Goal: Task Accomplishment & Management: Manage account settings

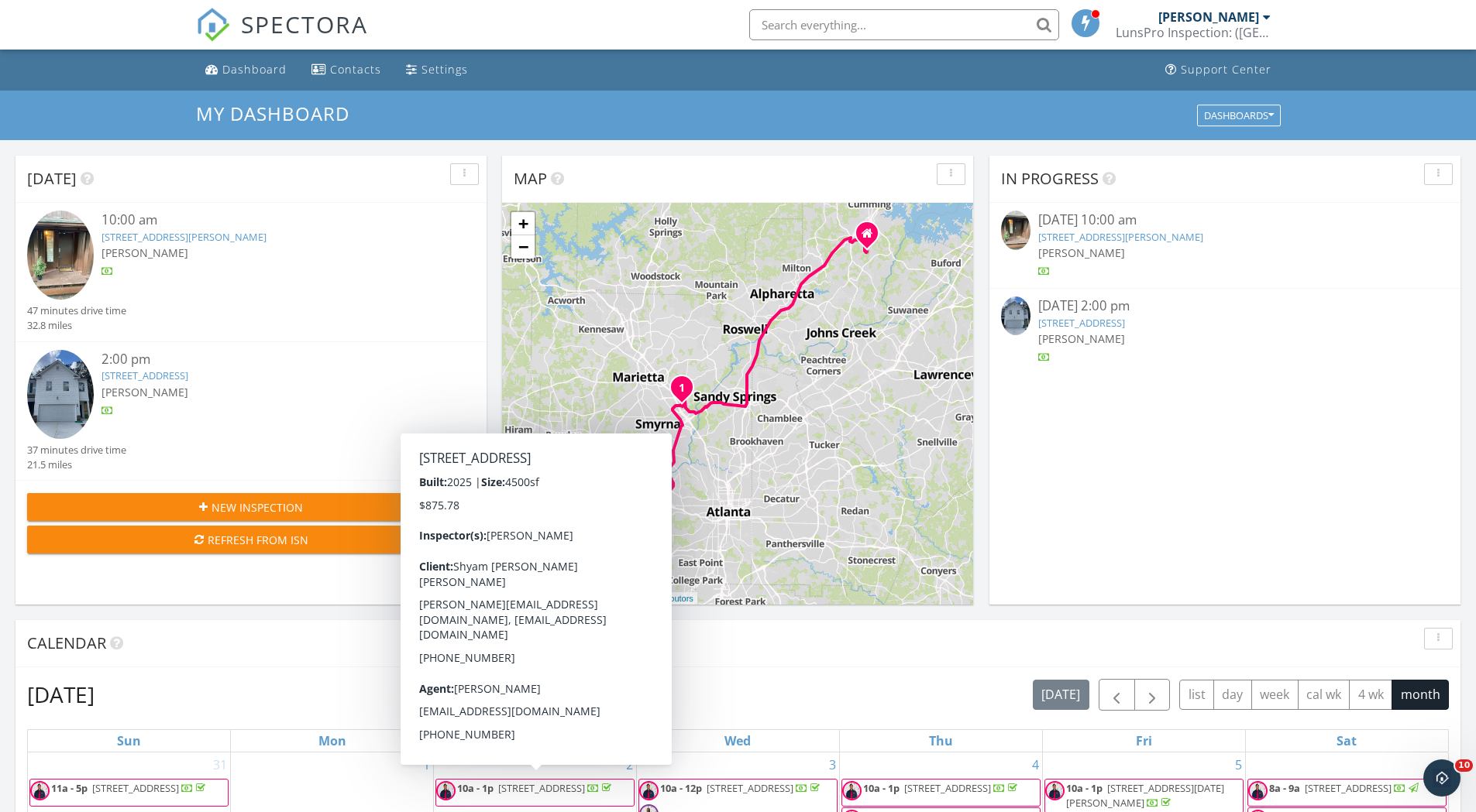
click at [1190, 235] on link "[STREET_ADDRESS][PERSON_NAME]" at bounding box center [1121, 237] width 165 height 14
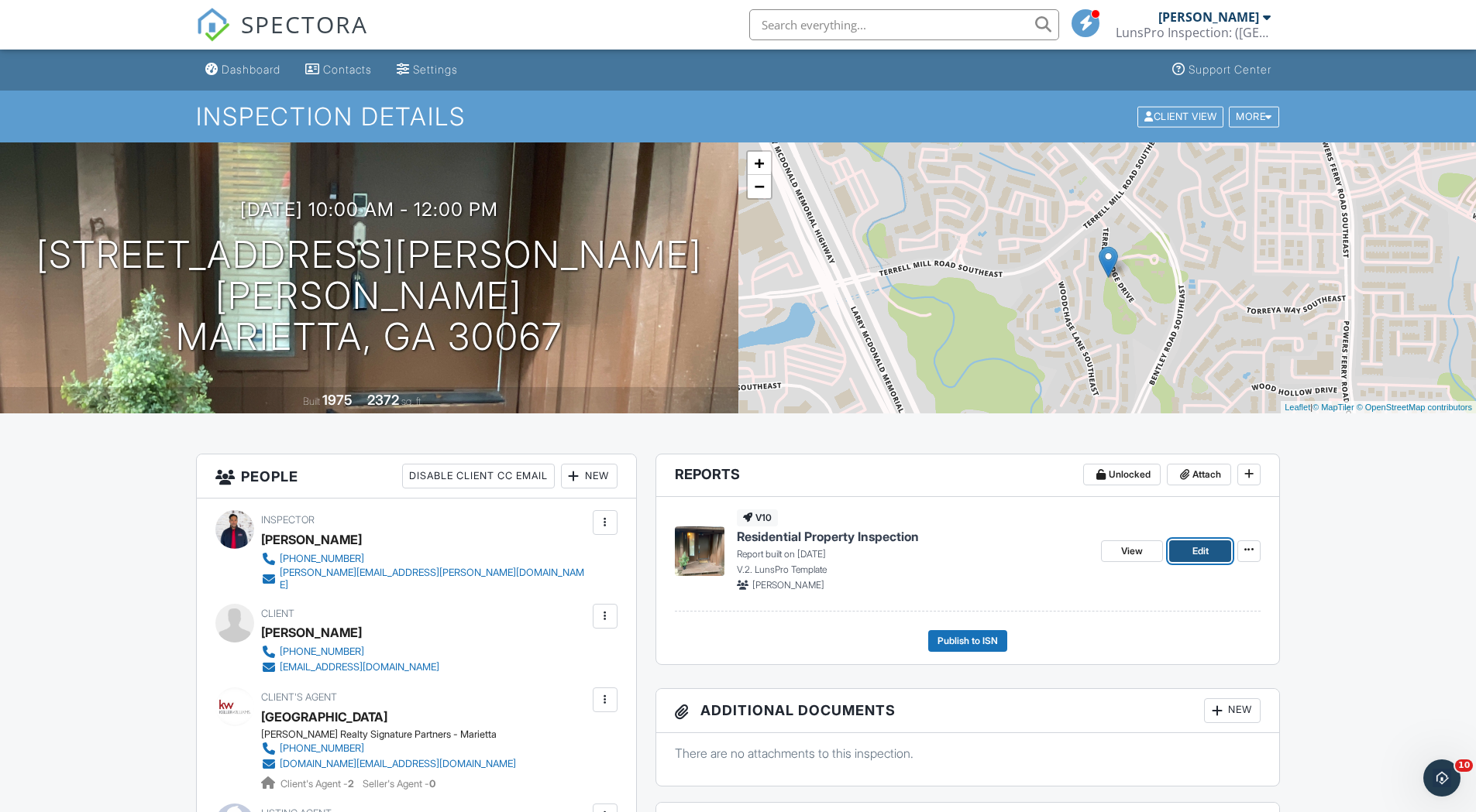
click at [1207, 547] on span "Edit" at bounding box center [1200, 551] width 16 height 16
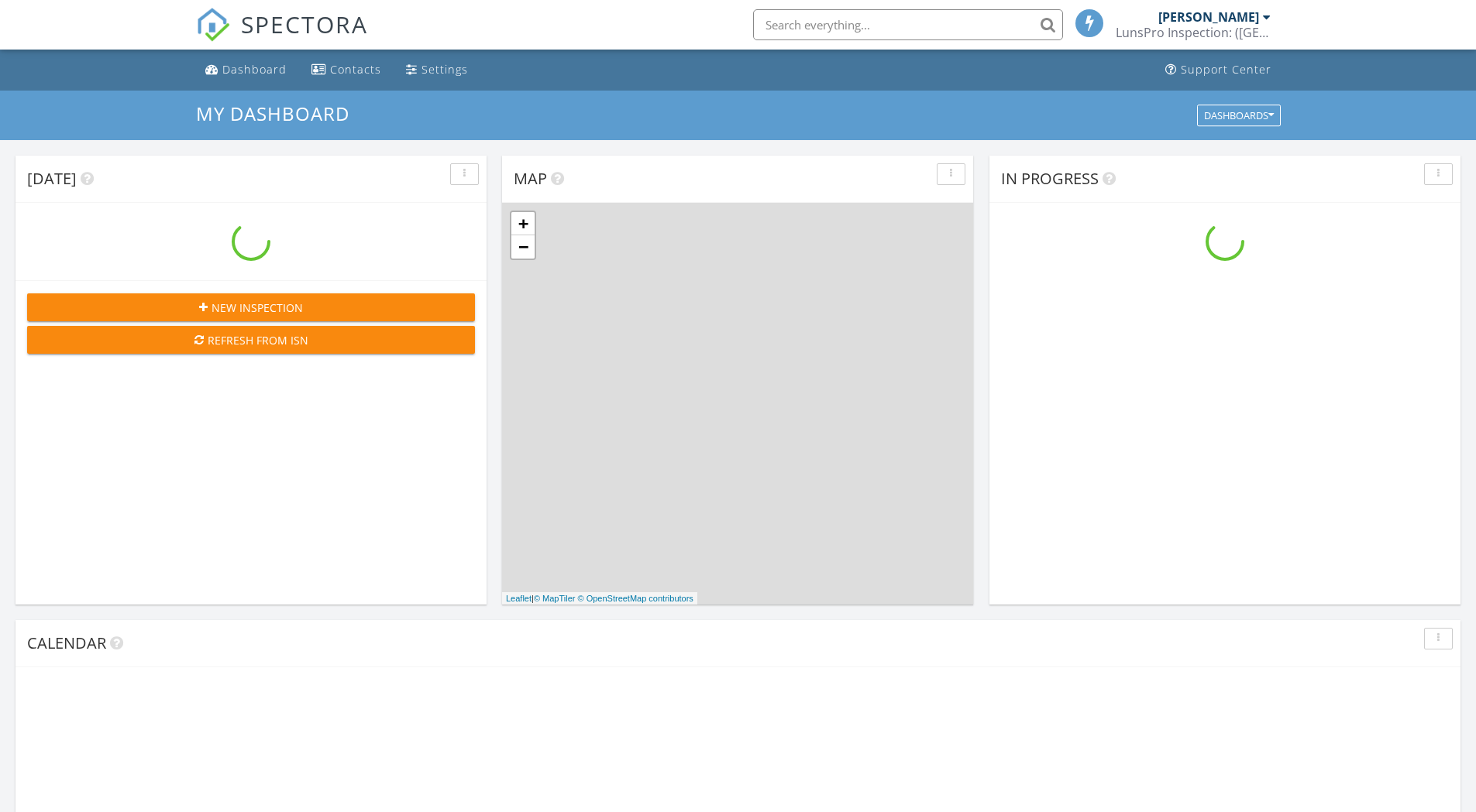
scroll to position [1433, 1500]
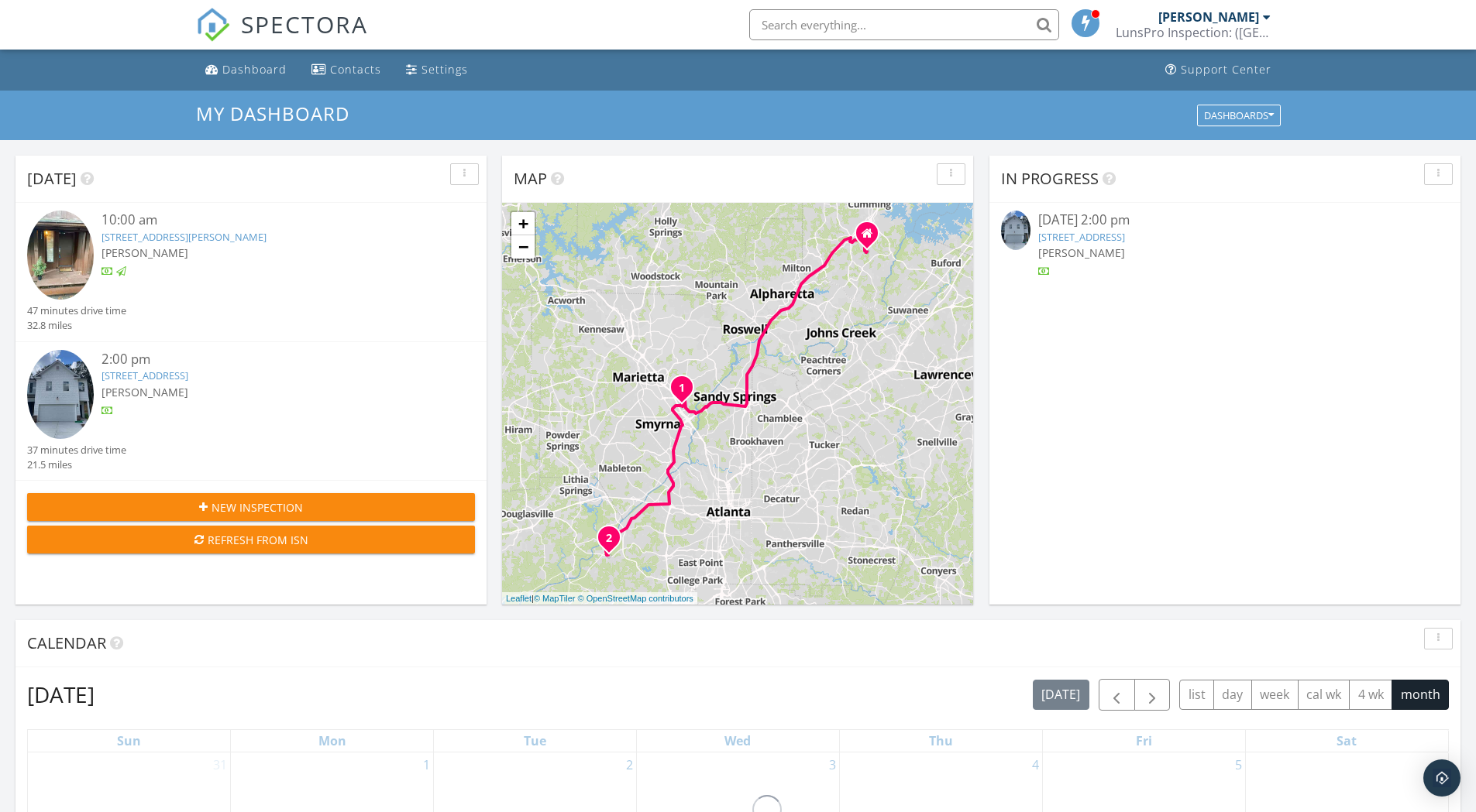
click at [1125, 233] on link "[STREET_ADDRESS]" at bounding box center [1082, 237] width 87 height 14
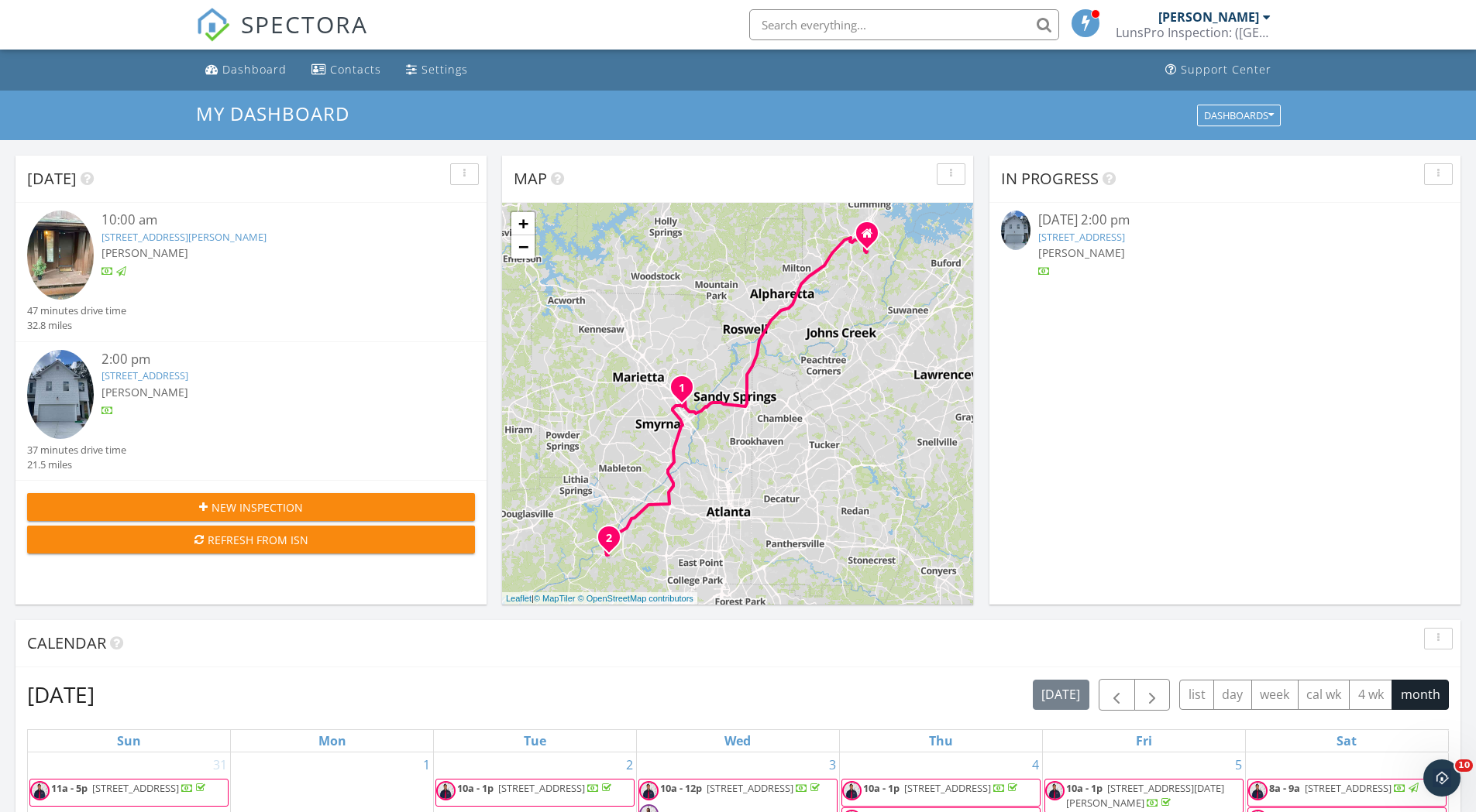
scroll to position [0, 0]
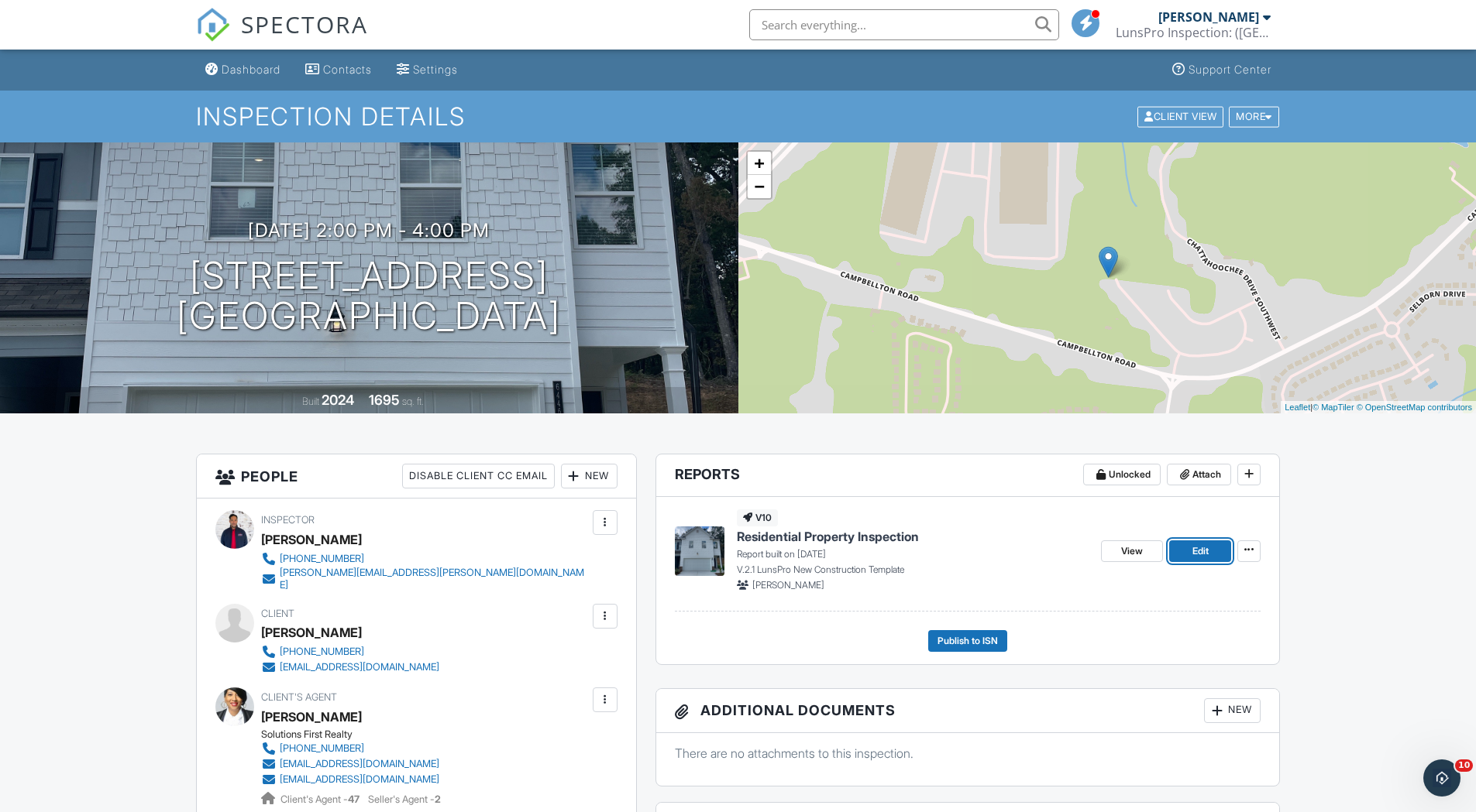
drag, startPoint x: 1189, startPoint y: 548, endPoint x: 1136, endPoint y: 562, distance: 54.8
click at [1189, 548] on link "Edit" at bounding box center [1200, 551] width 62 height 22
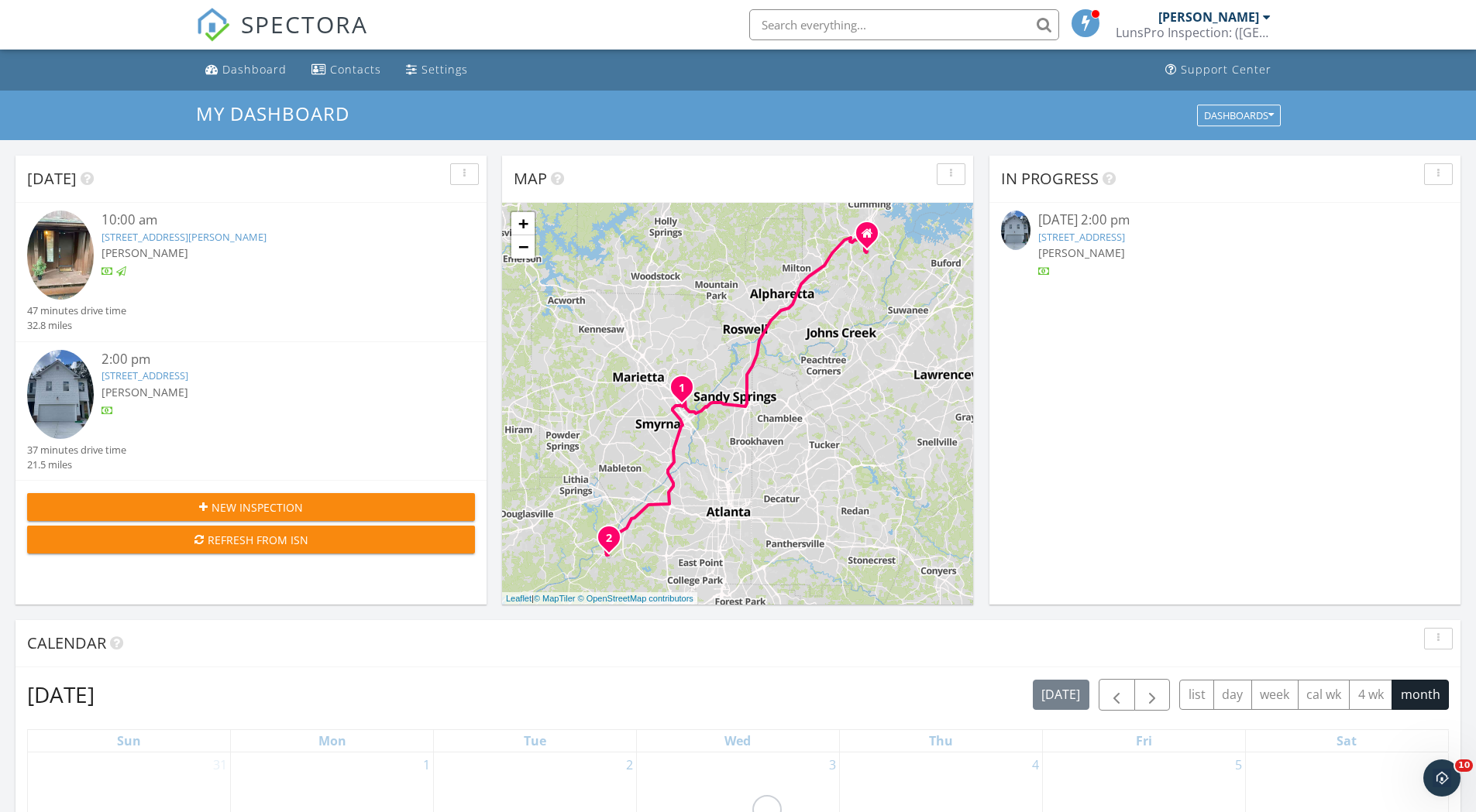
click at [1102, 235] on link "[STREET_ADDRESS]" at bounding box center [1082, 237] width 87 height 14
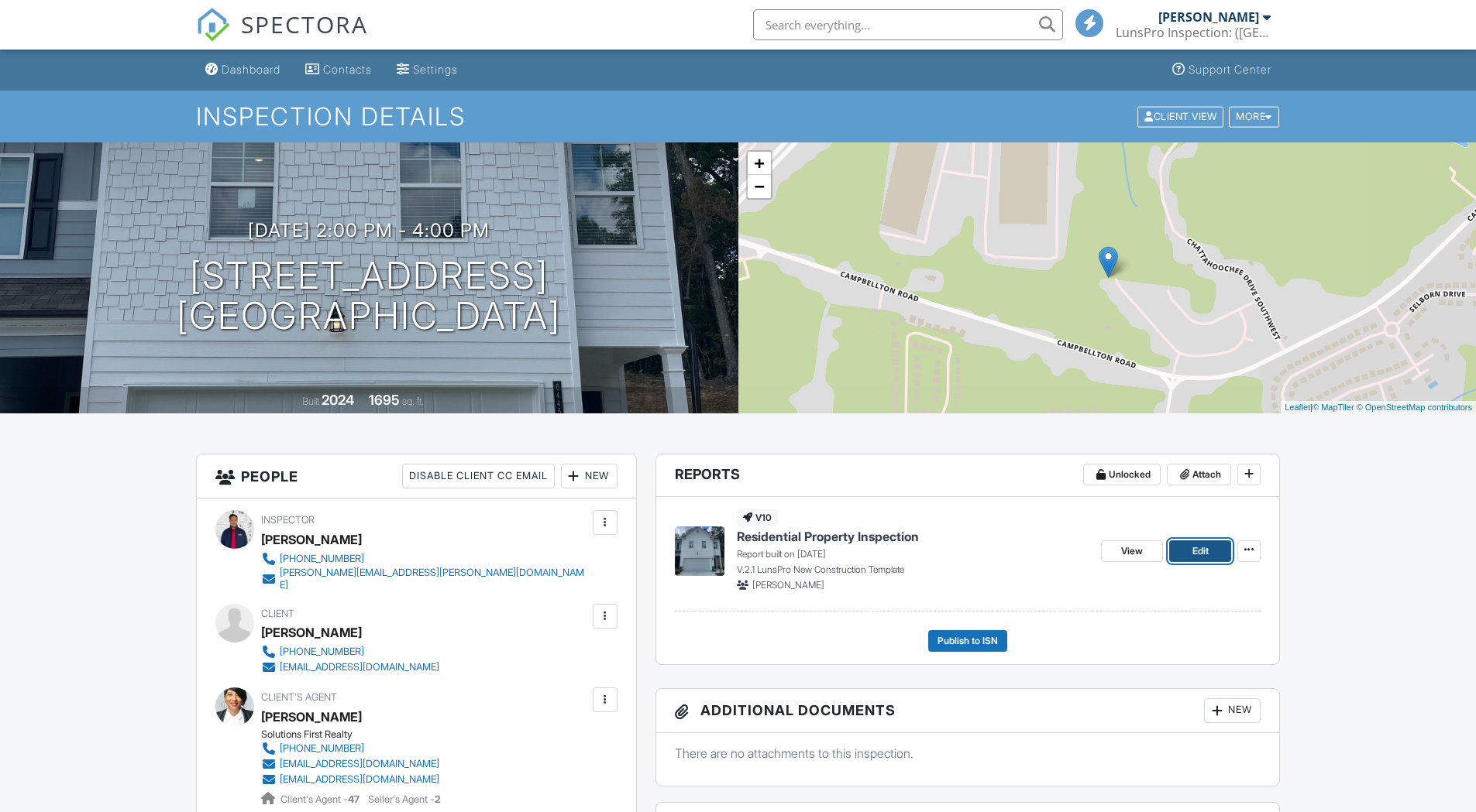
click at [1200, 549] on span "Edit" at bounding box center [1200, 551] width 16 height 16
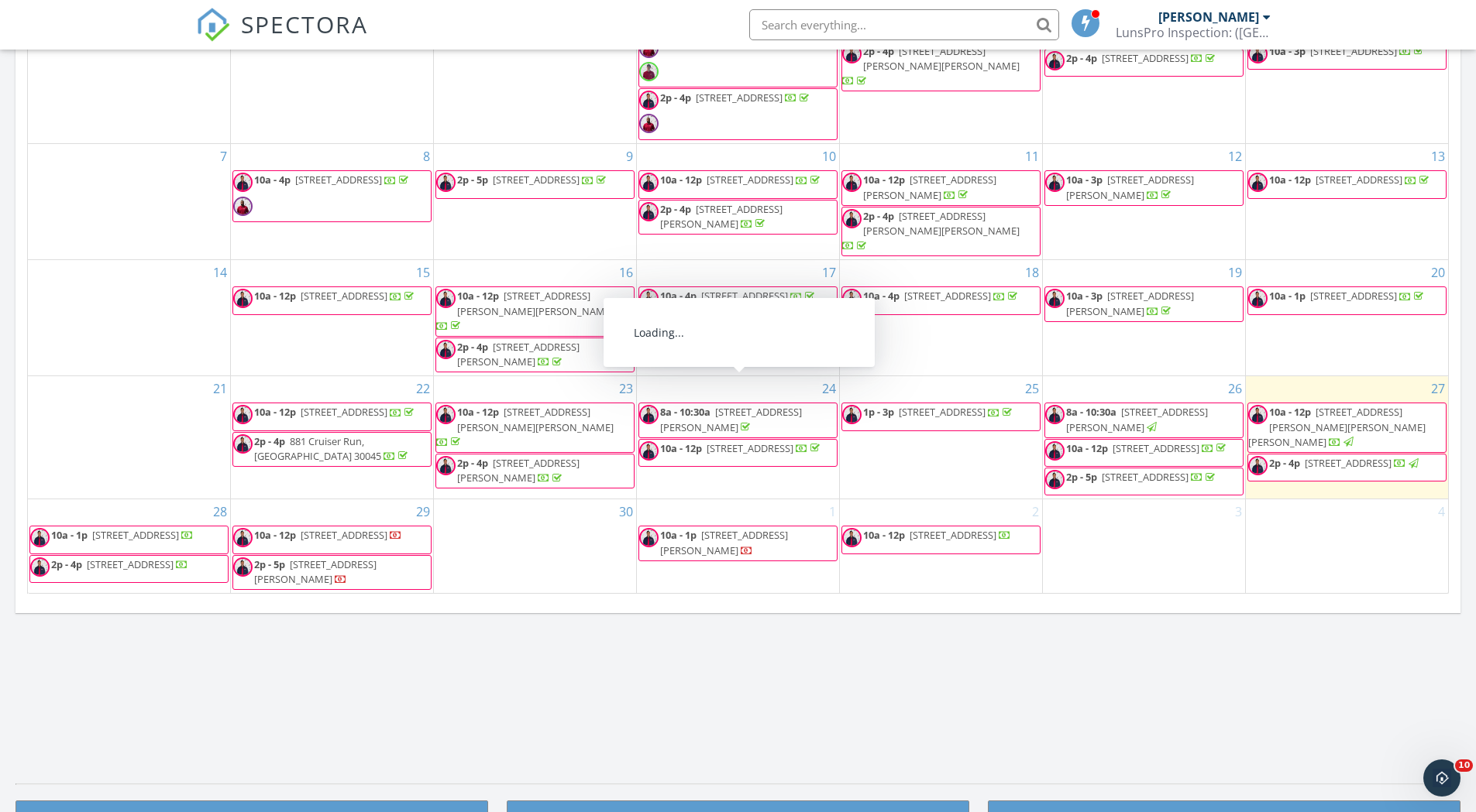
scroll to position [774, 0]
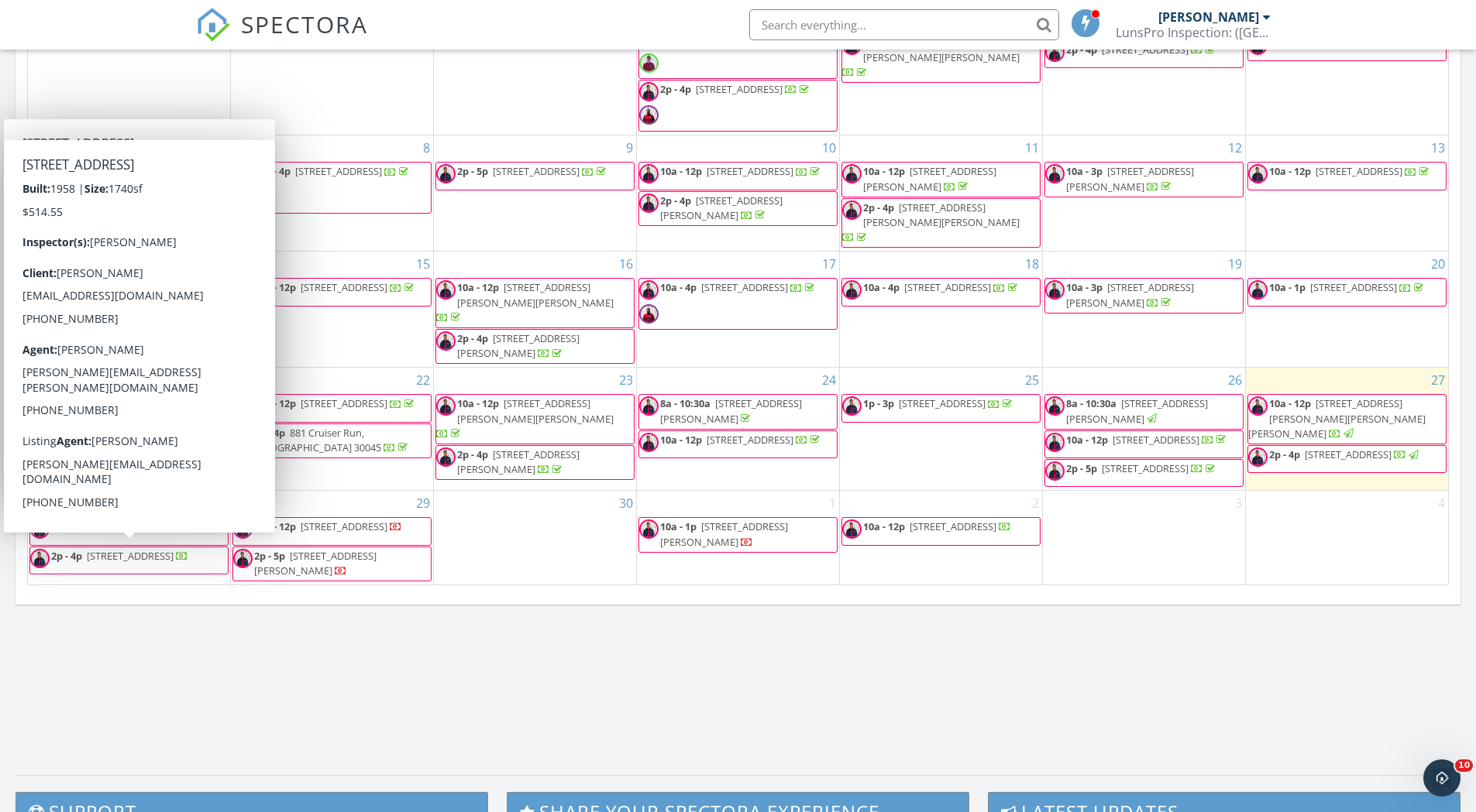
click at [281, 657] on div "[DATE] 10:00 am [STREET_ADDRESS][PERSON_NAME][PERSON_NAME] [PERSON_NAME] 47 min…" at bounding box center [738, 70] width 1476 height 1409
